Goal: Task Accomplishment & Management: Use online tool/utility

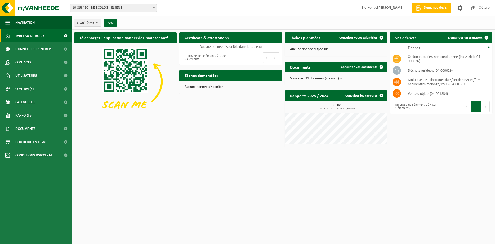
click at [141, 10] on span "10-868410 - BE-ECOLOG - ELSENE" at bounding box center [113, 7] width 86 height 7
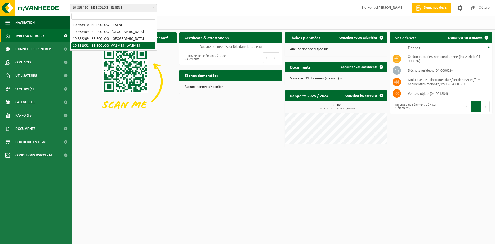
select select "134999"
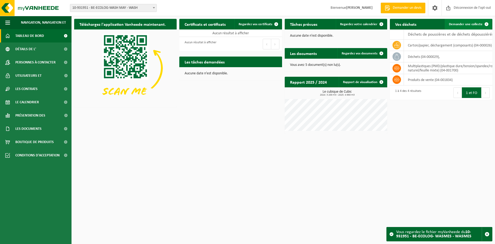
click at [479, 24] on span "Demander une collecte" at bounding box center [466, 24] width 34 height 3
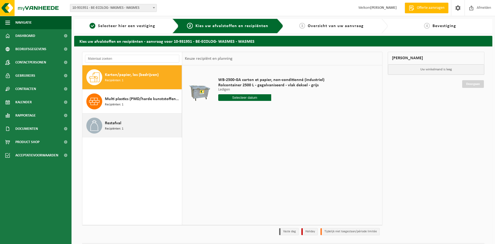
click at [144, 124] on div "Restafval Recipiënten: 1" at bounding box center [143, 125] width 76 height 16
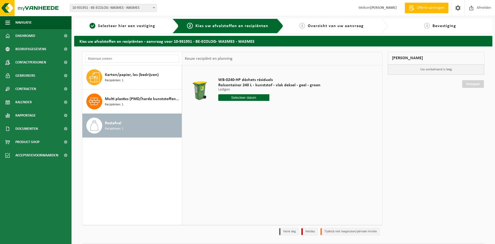
click at [241, 96] on input "text" at bounding box center [243, 97] width 51 height 7
click at [279, 112] on icon at bounding box center [278, 109] width 8 height 8
click at [251, 128] on div "4" at bounding box center [250, 127] width 9 height 8
type input "Van 2025-09-04"
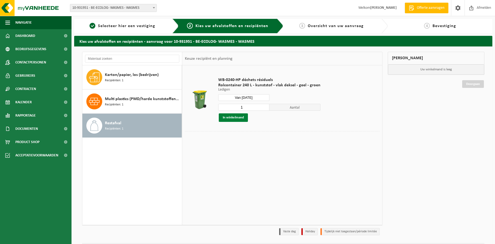
click at [235, 117] on button "In winkelmand" at bounding box center [233, 117] width 29 height 8
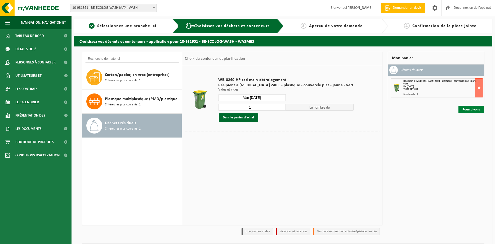
click at [466, 105] on link "Poursuivons" at bounding box center [471, 109] width 25 height 8
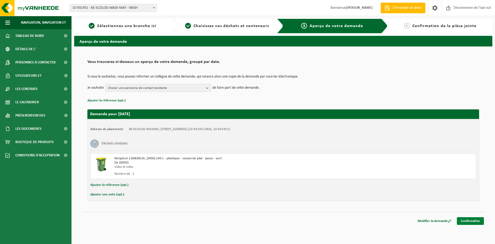
click at [474, 220] on link "Confirmation" at bounding box center [470, 221] width 27 height 8
